Goal: Check status

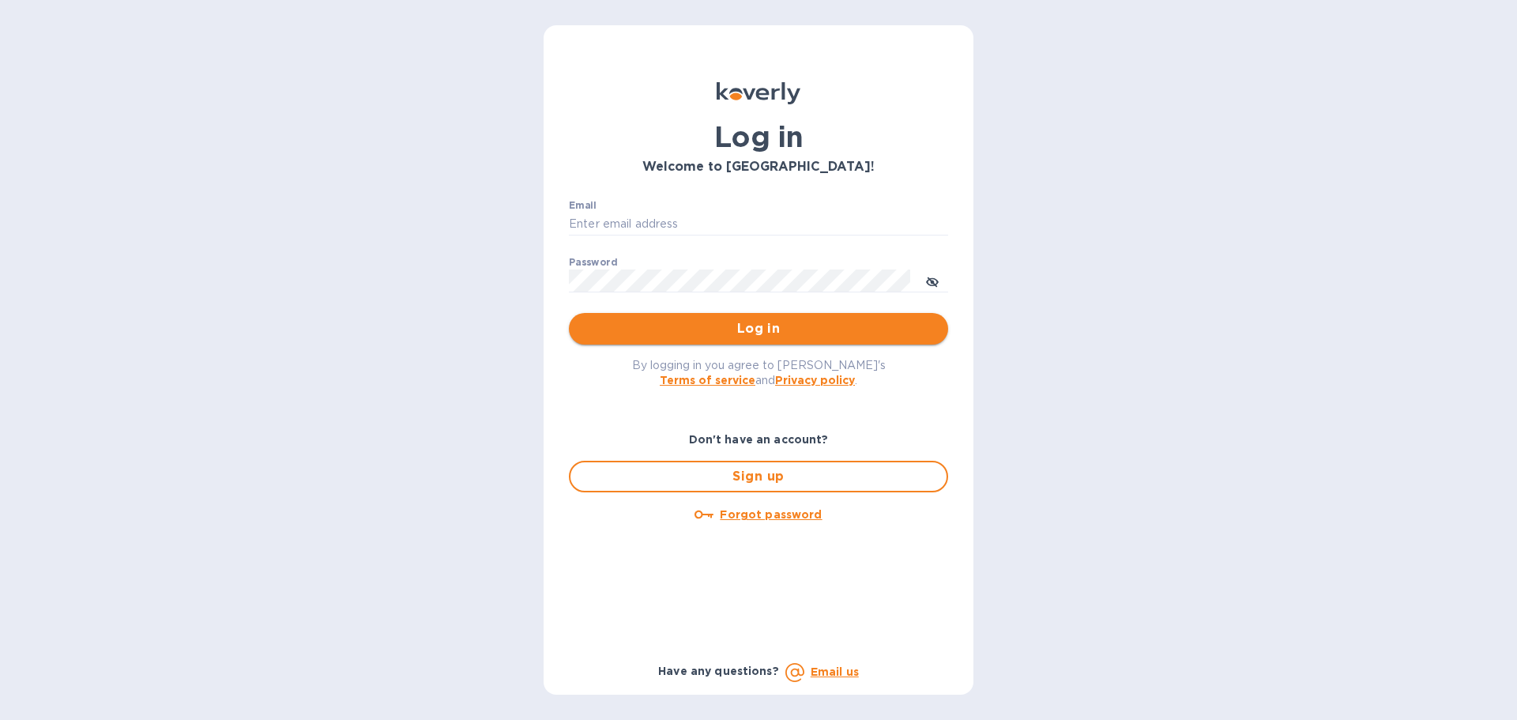
type input "[EMAIL_ADDRESS][DOMAIN_NAME]"
click at [635, 316] on button "Log in" at bounding box center [758, 329] width 379 height 32
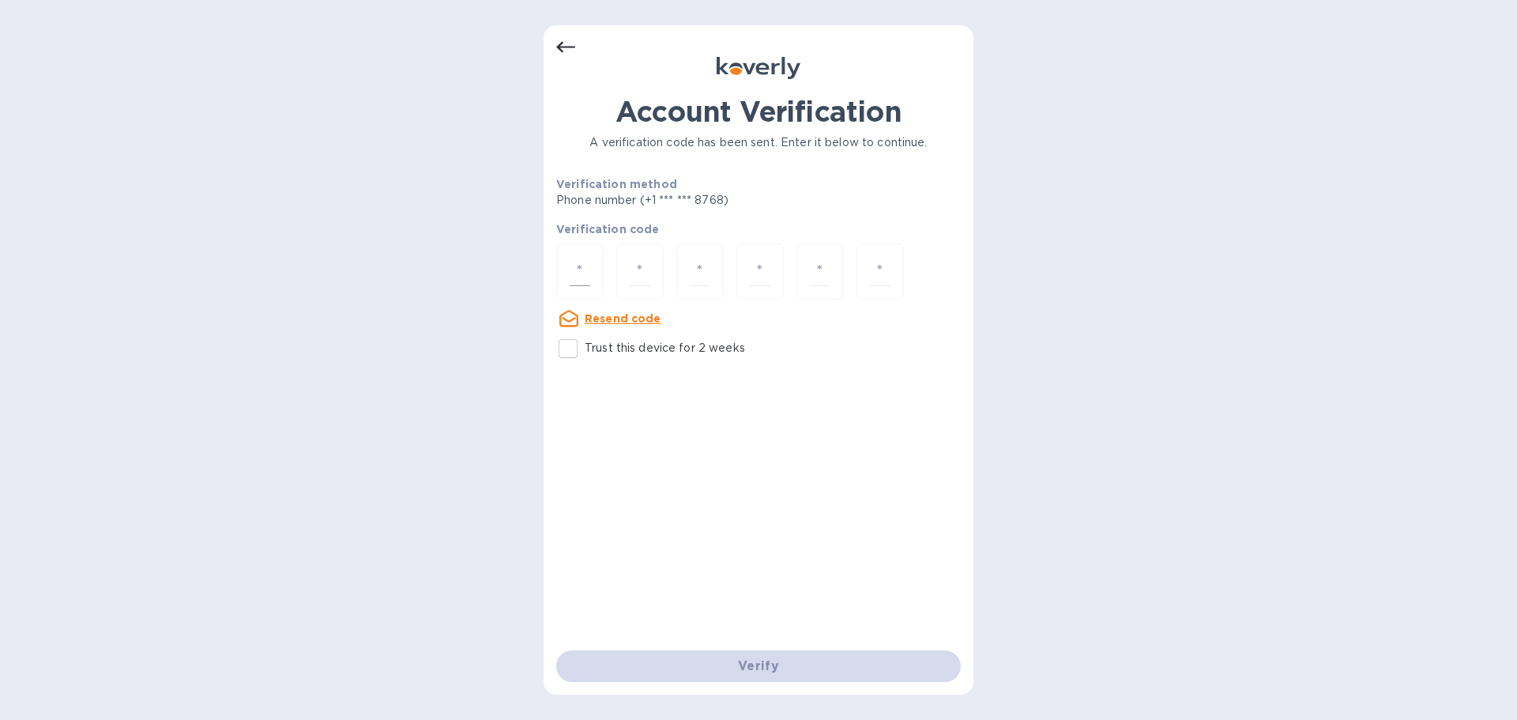
click at [582, 281] on input "number" at bounding box center [580, 271] width 21 height 29
paste input "1"
type input "1"
type input "6"
type input "9"
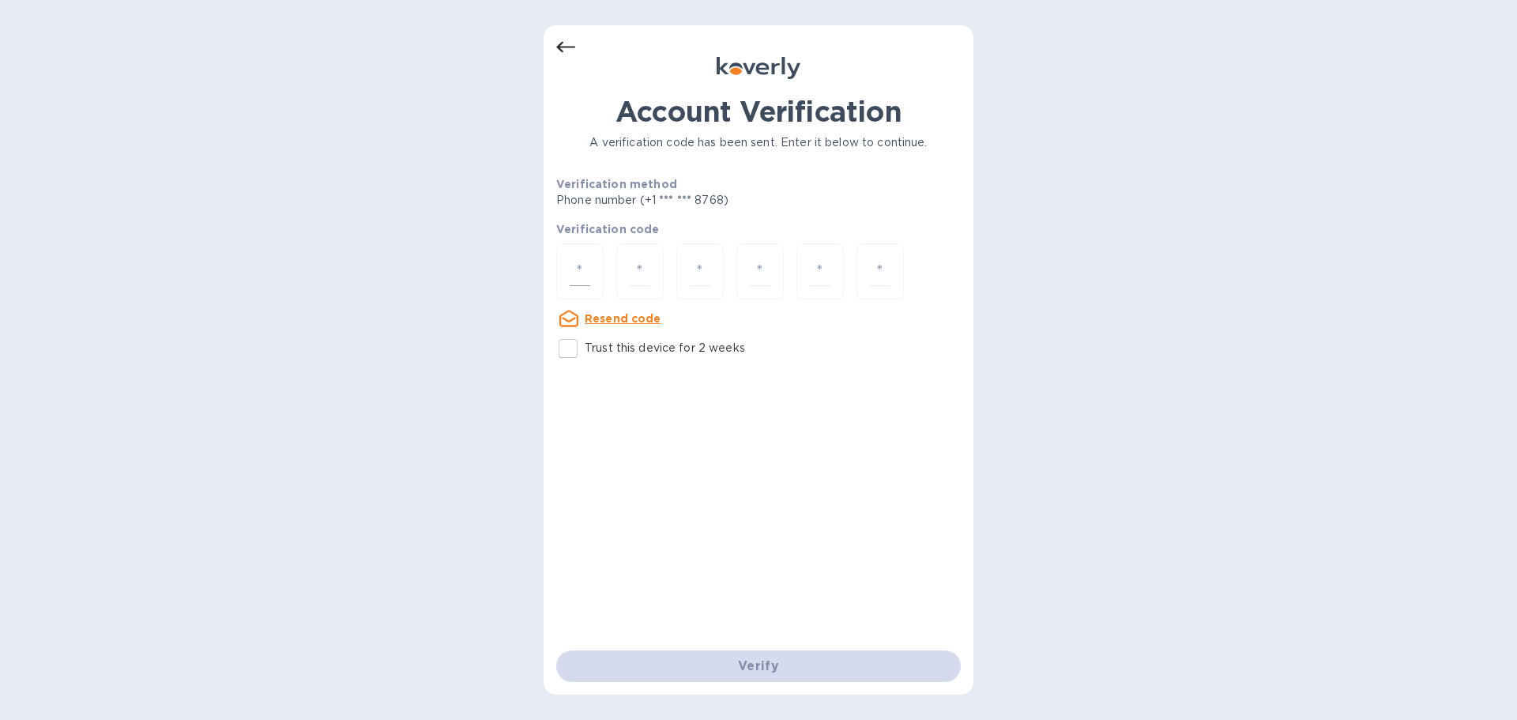
type input "1"
type input "9"
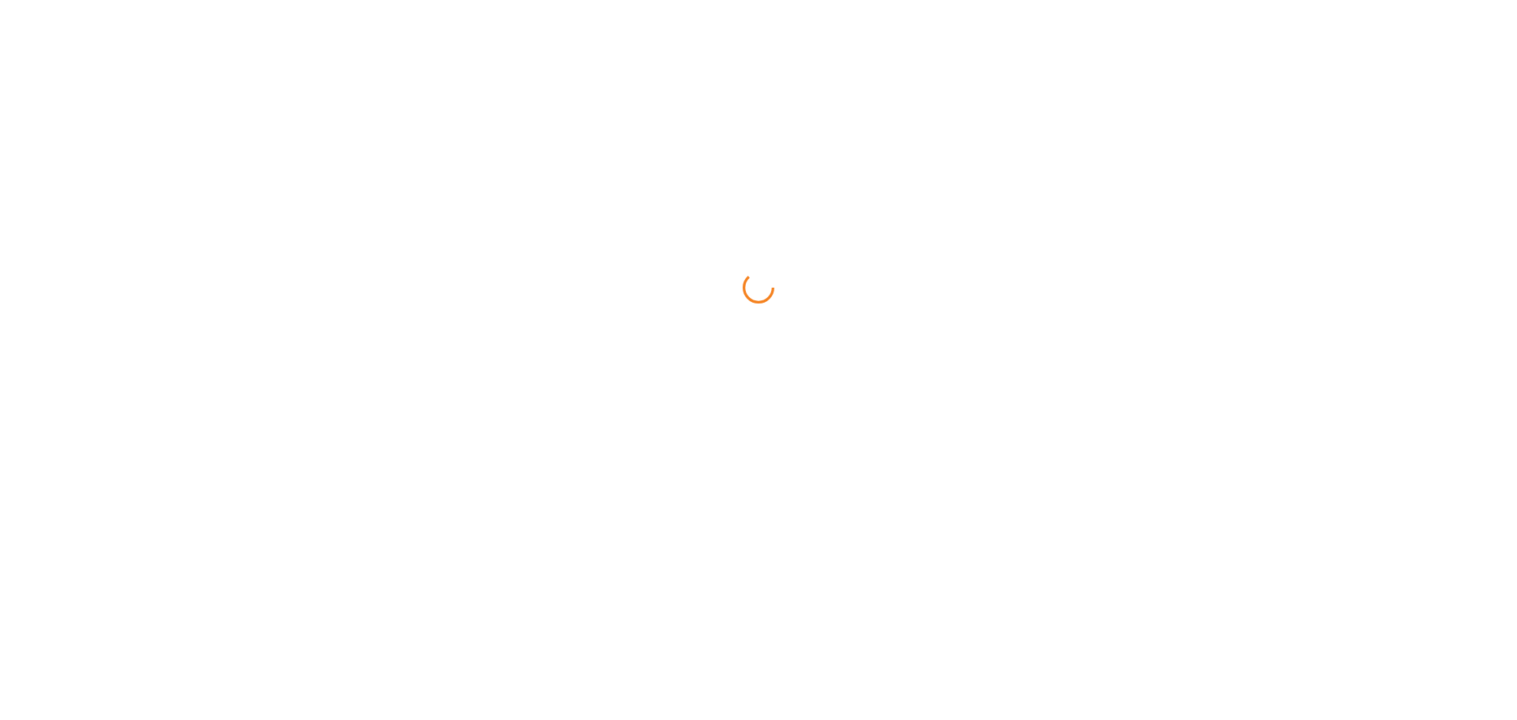
click at [793, 0] on html at bounding box center [758, 0] width 1517 height 0
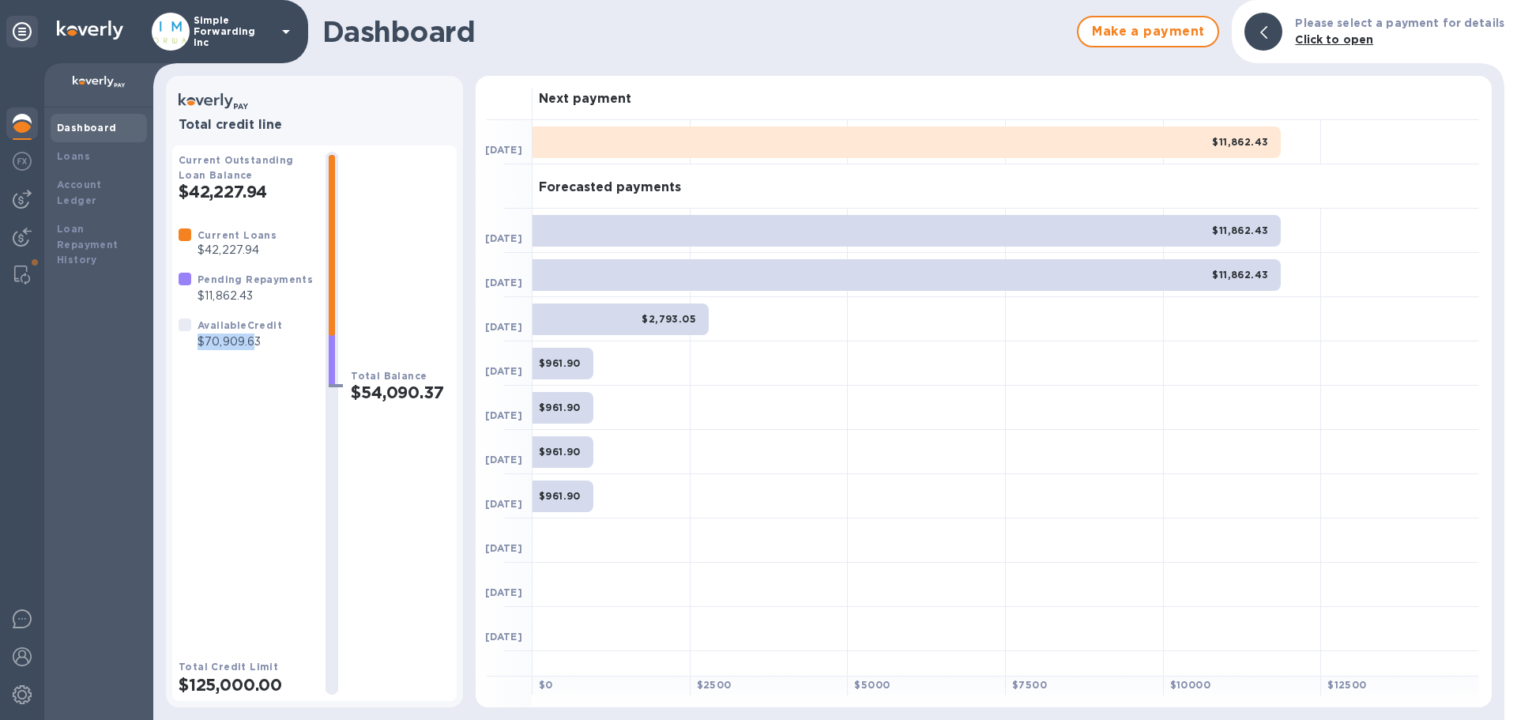
drag, startPoint x: 208, startPoint y: 340, endPoint x: 257, endPoint y: 338, distance: 49.0
click at [257, 338] on div "Available Credit $70,909.63" at bounding box center [239, 334] width 91 height 40
click at [257, 338] on p "$70,909.63" at bounding box center [240, 341] width 85 height 17
